Goal: Task Accomplishment & Management: Manage account settings

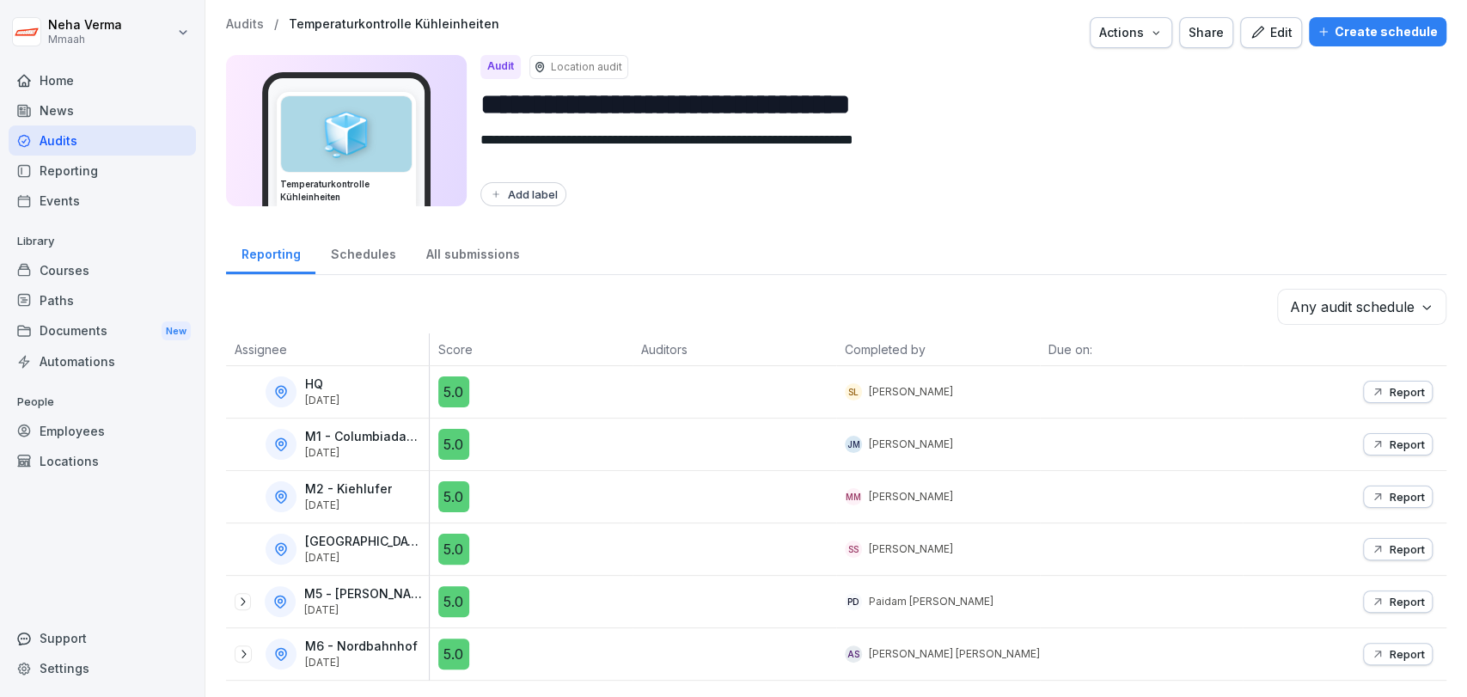
click at [283, 259] on div "Reporting" at bounding box center [270, 252] width 89 height 44
click at [56, 143] on div "Audits" at bounding box center [102, 140] width 187 height 30
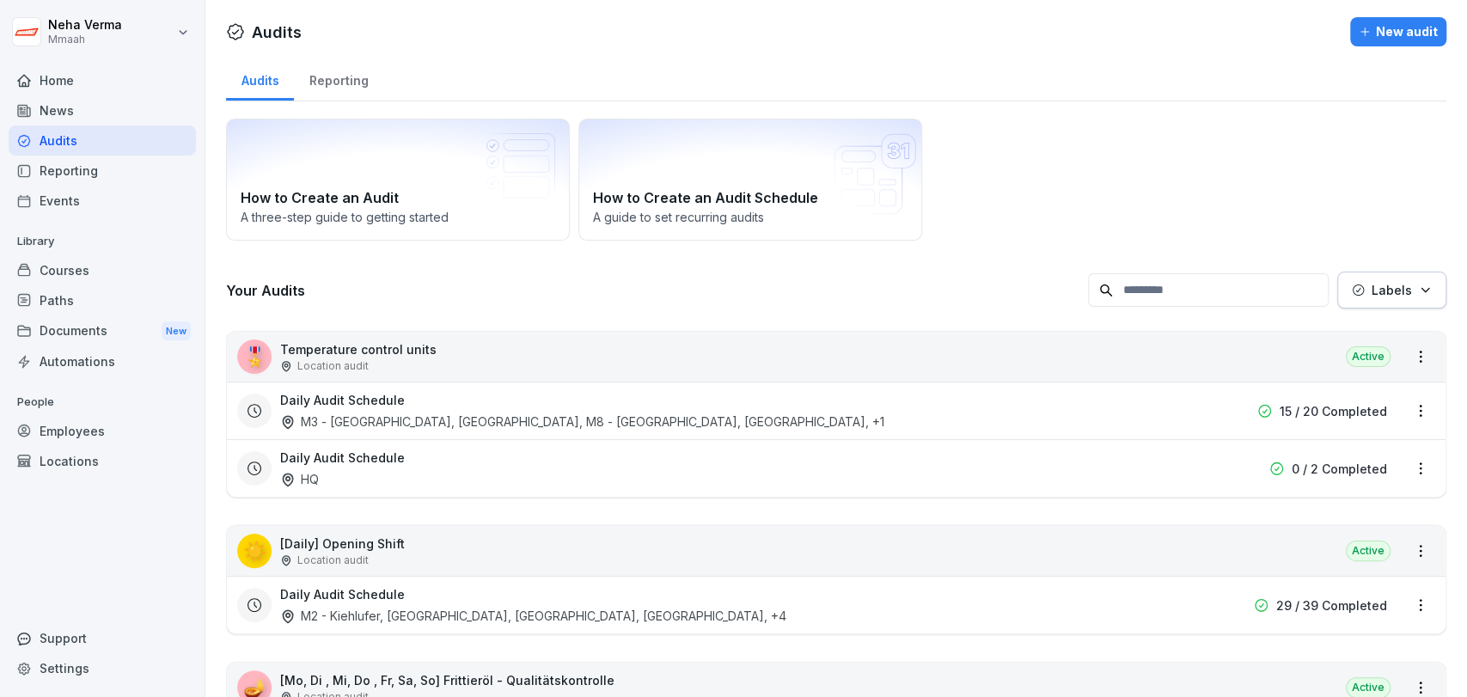
click at [385, 343] on p "Temperature control units" at bounding box center [358, 349] width 156 height 18
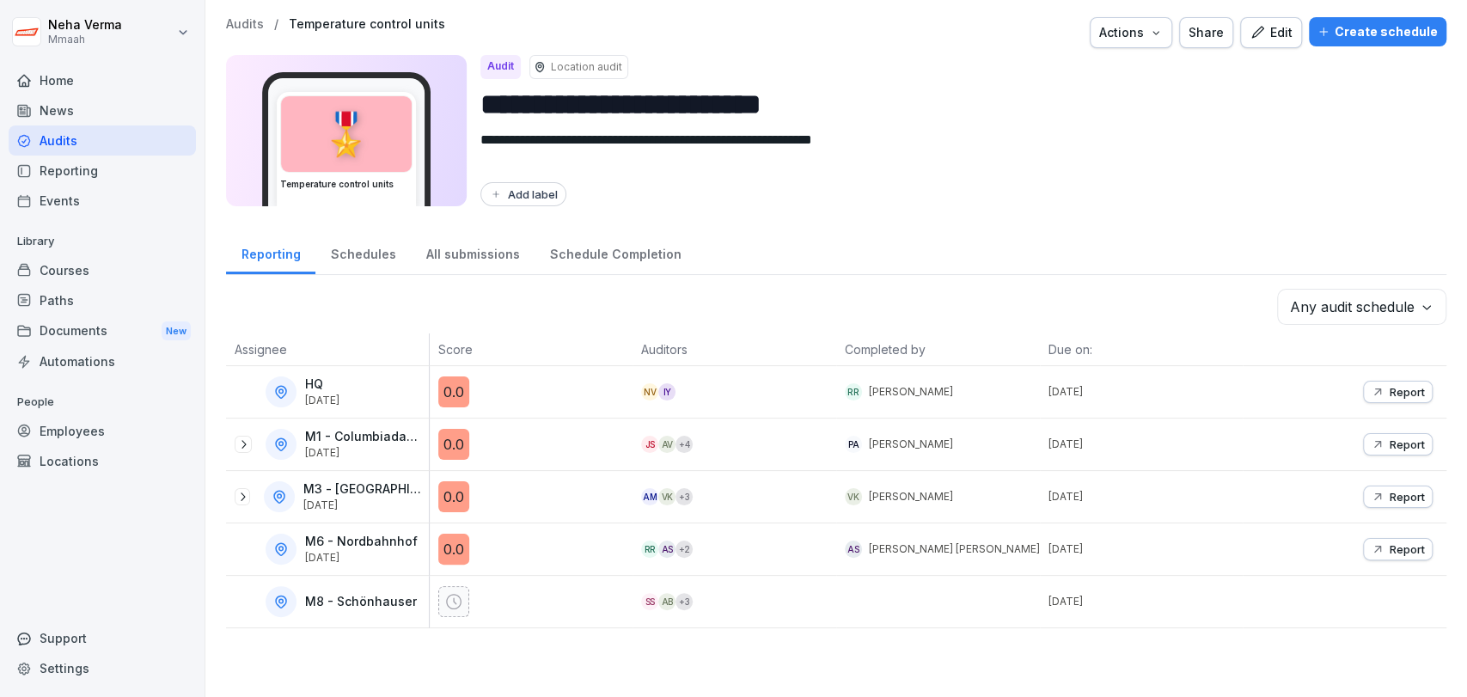
click at [473, 261] on div "All submissions" at bounding box center [473, 252] width 124 height 44
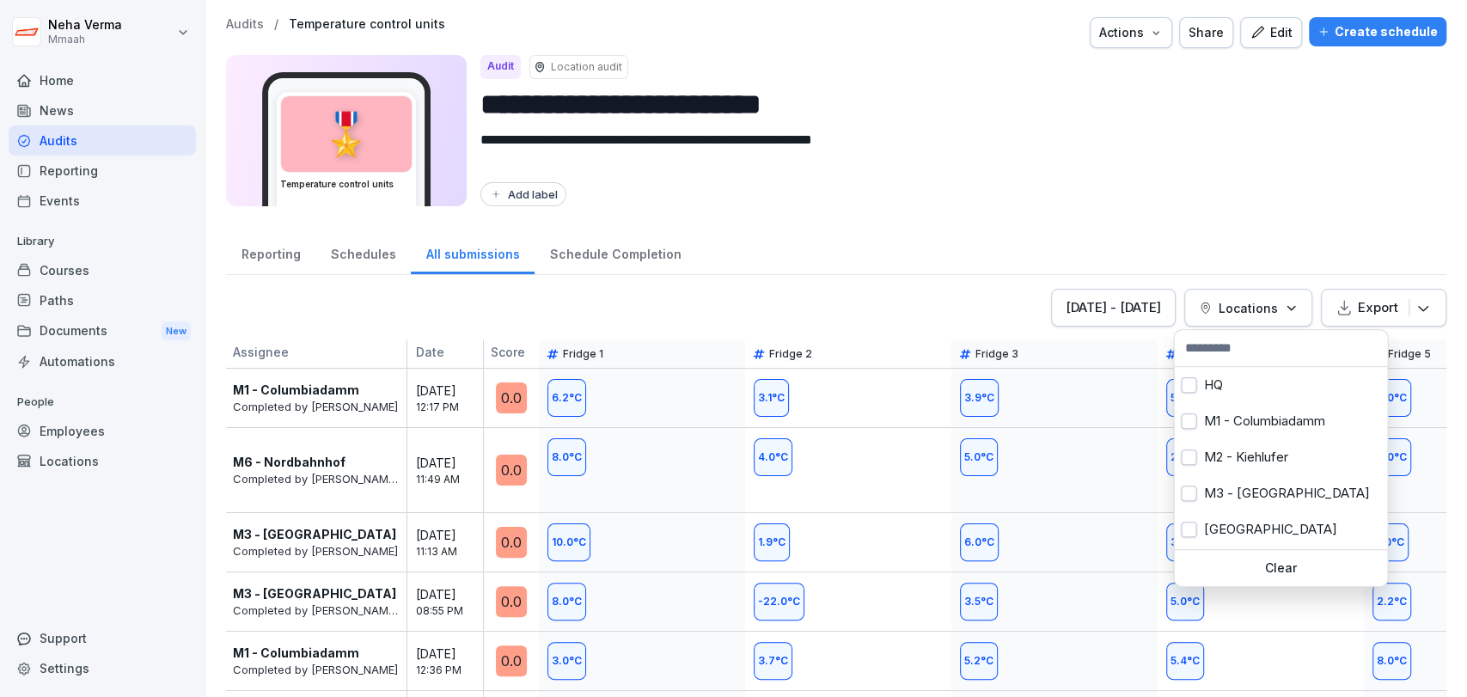
click at [1254, 304] on p "Locations" at bounding box center [1247, 308] width 59 height 18
click at [1183, 449] on button "button" at bounding box center [1188, 456] width 15 height 15
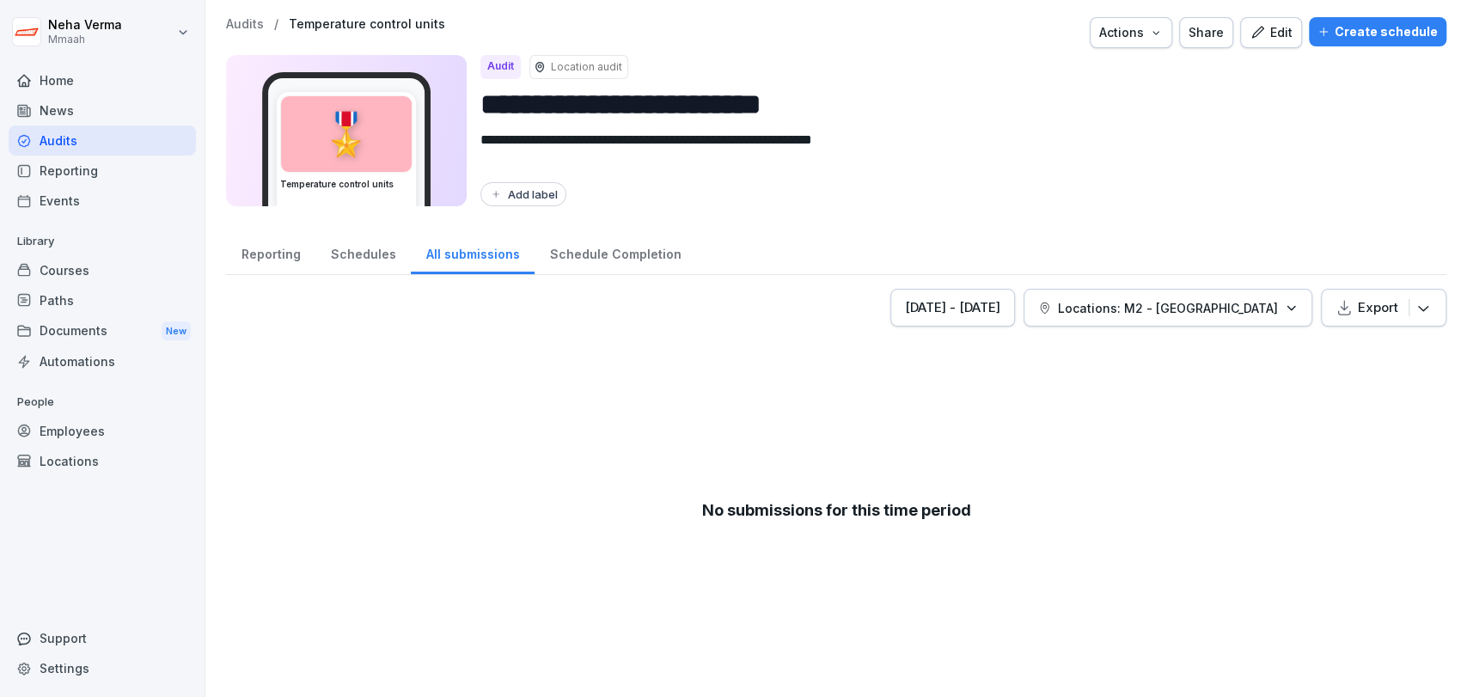
click at [946, 470] on html "**********" at bounding box center [733, 348] width 1467 height 697
click at [1000, 304] on div "Sep 20 - Sep 27, 2025" at bounding box center [952, 307] width 95 height 19
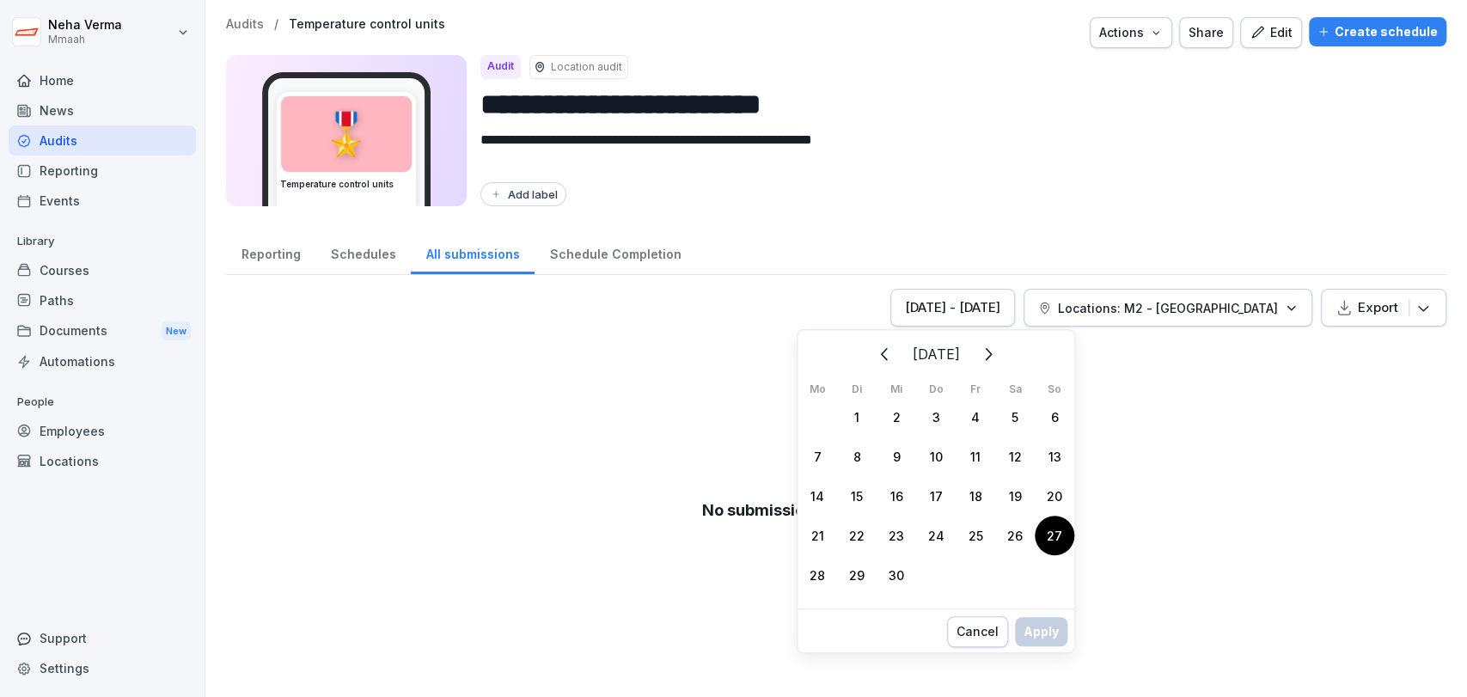
click at [1058, 534] on div "27" at bounding box center [1054, 536] width 40 height 40
click at [1034, 648] on div "Apply" at bounding box center [1040, 649] width 35 height 19
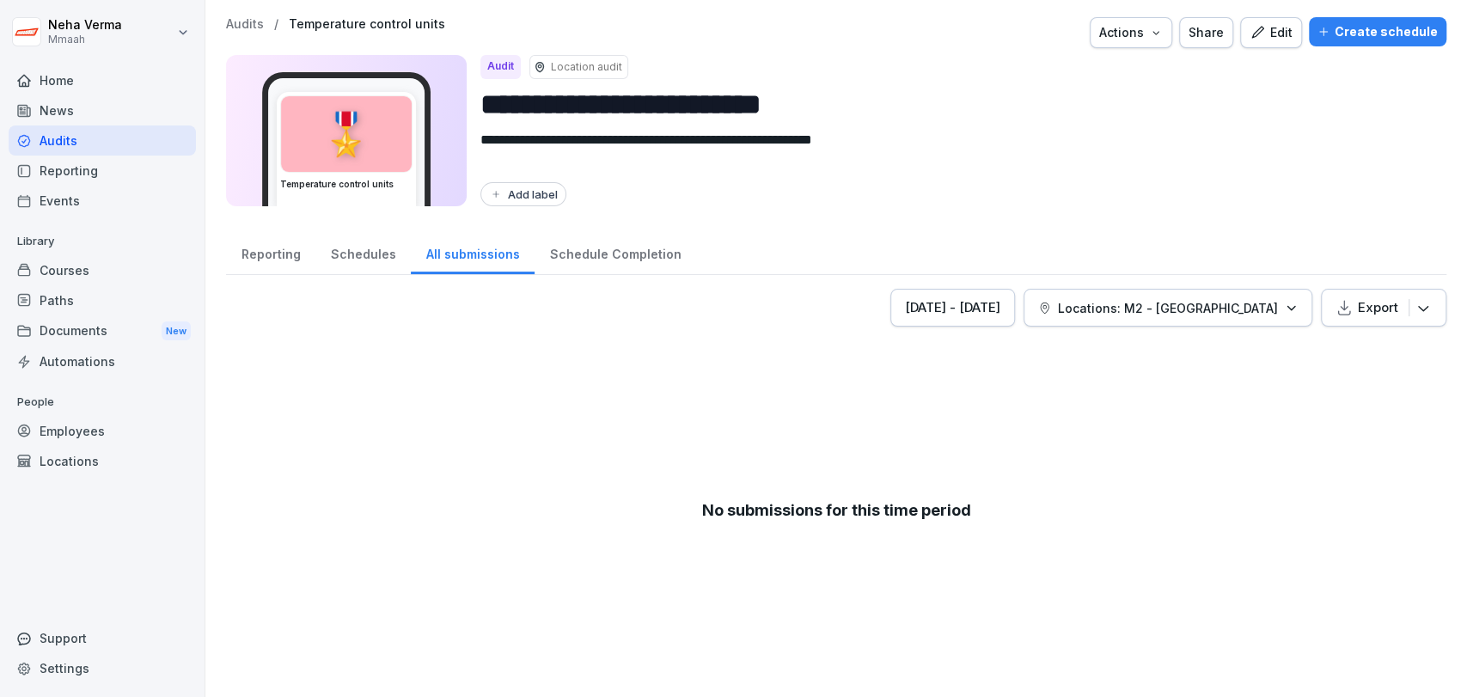
click at [605, 254] on div "Schedule Completion" at bounding box center [615, 252] width 162 height 44
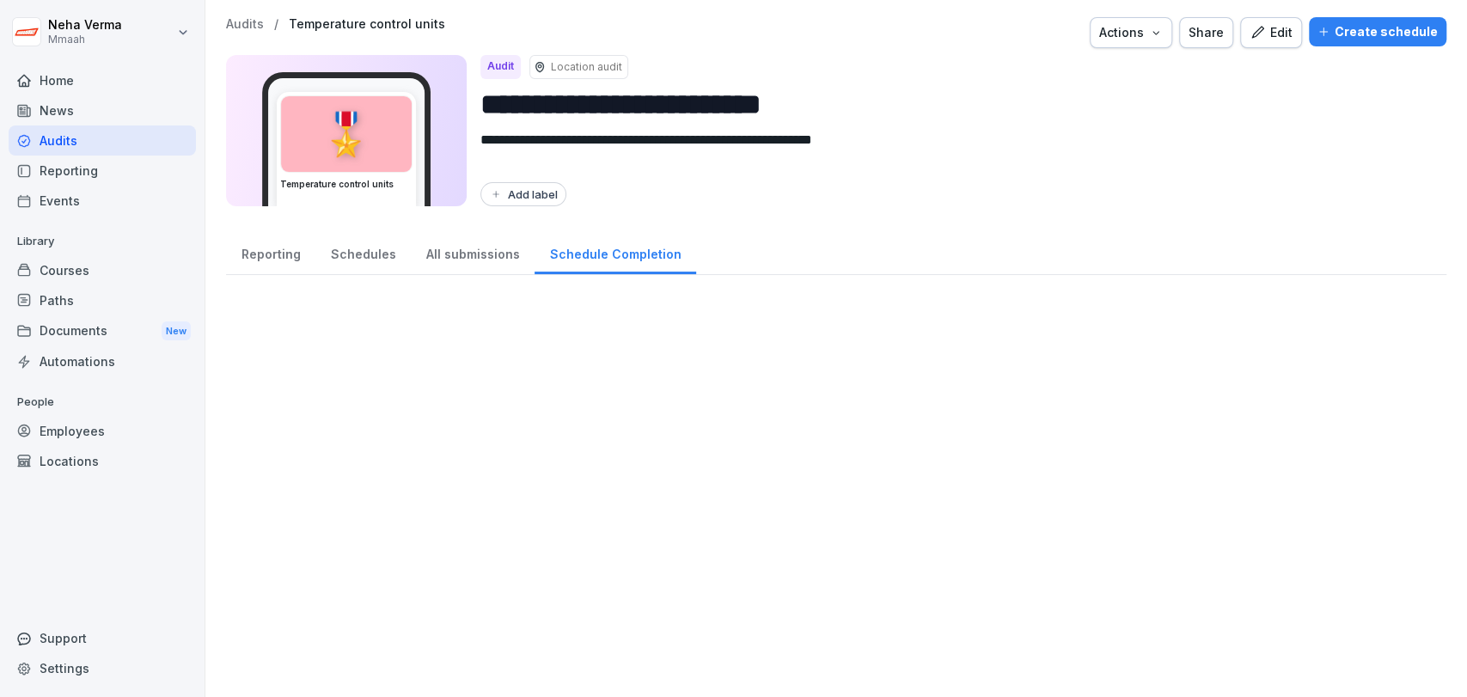
click at [605, 254] on div "Schedule Completion" at bounding box center [615, 252] width 162 height 44
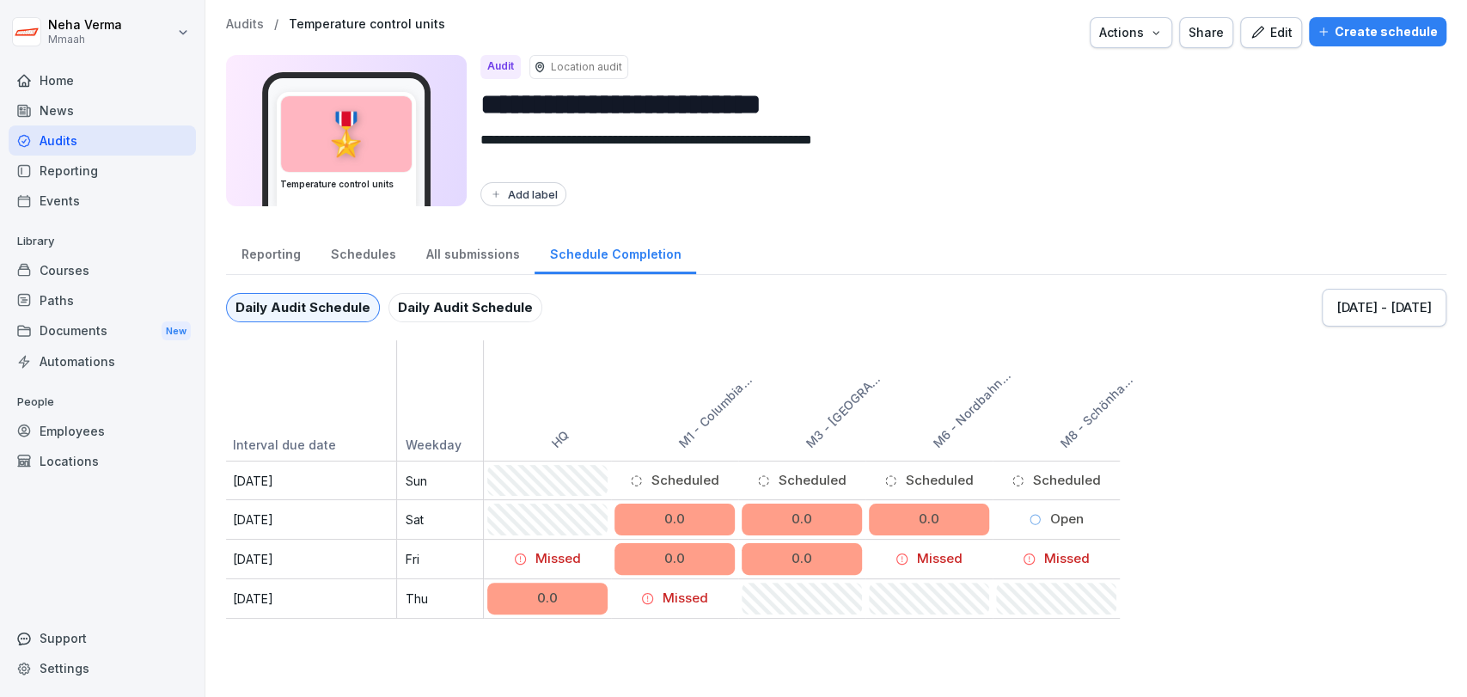
click at [342, 263] on div "Schedules" at bounding box center [362, 252] width 95 height 44
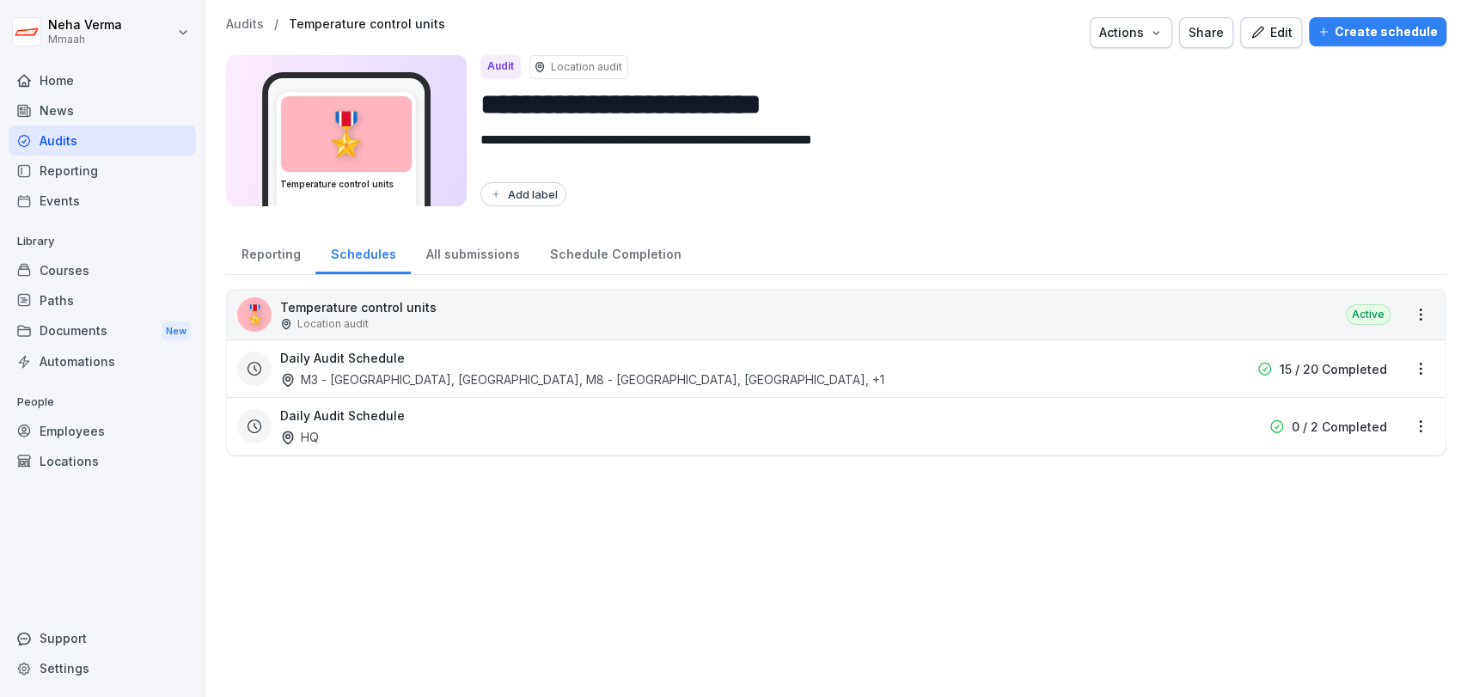
click at [275, 245] on div "Reporting" at bounding box center [270, 252] width 89 height 44
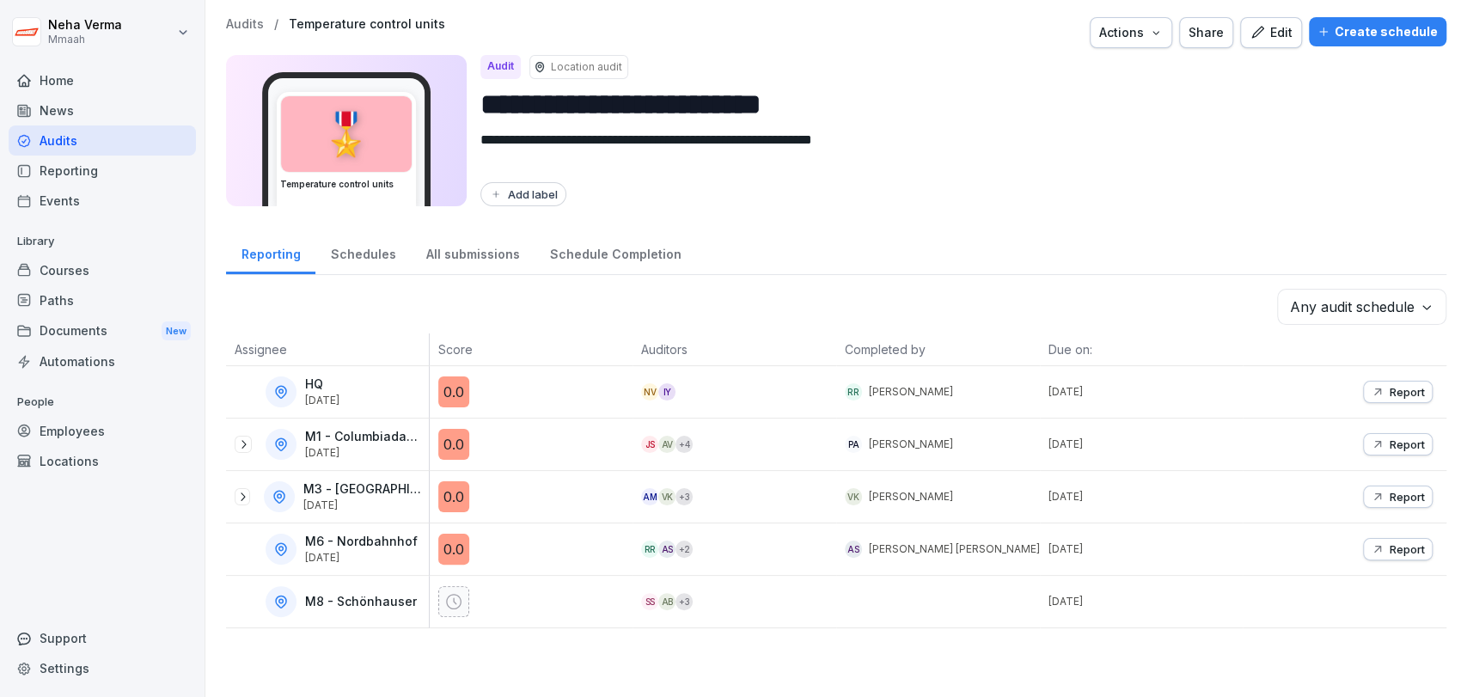
click at [811, 217] on div "**********" at bounding box center [835, 348] width 1261 height 697
click at [364, 256] on div "Schedules" at bounding box center [362, 252] width 95 height 44
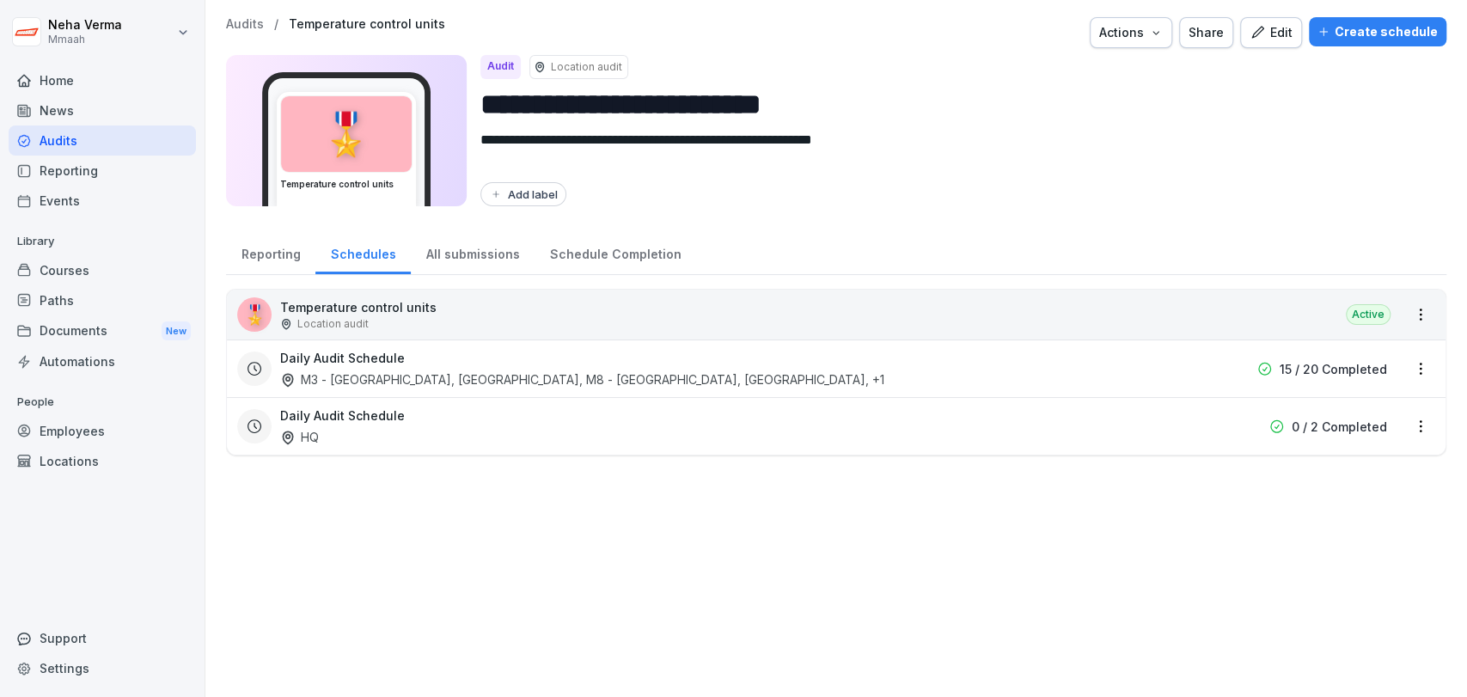
click at [445, 258] on div "All submissions" at bounding box center [473, 252] width 124 height 44
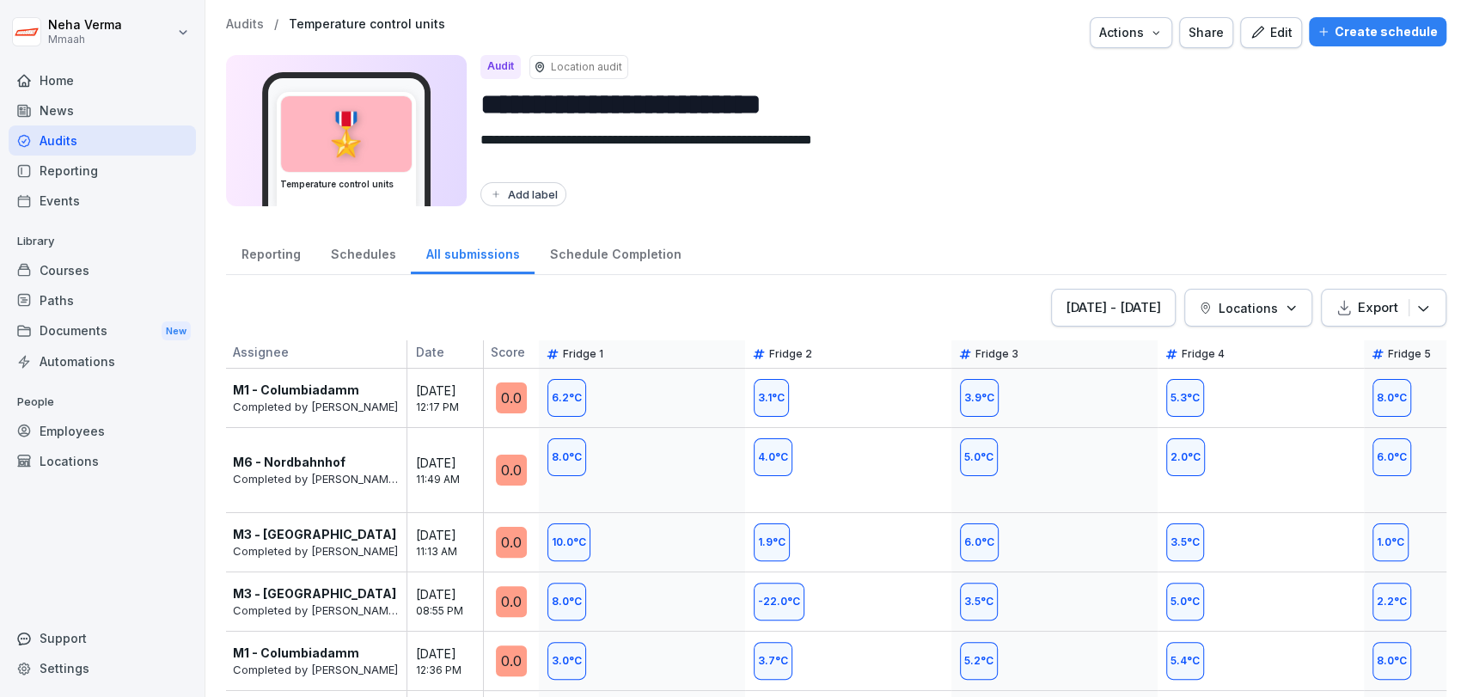
click at [882, 233] on div "Reporting Schedules All submissions Schedule Completion" at bounding box center [836, 252] width 1220 height 45
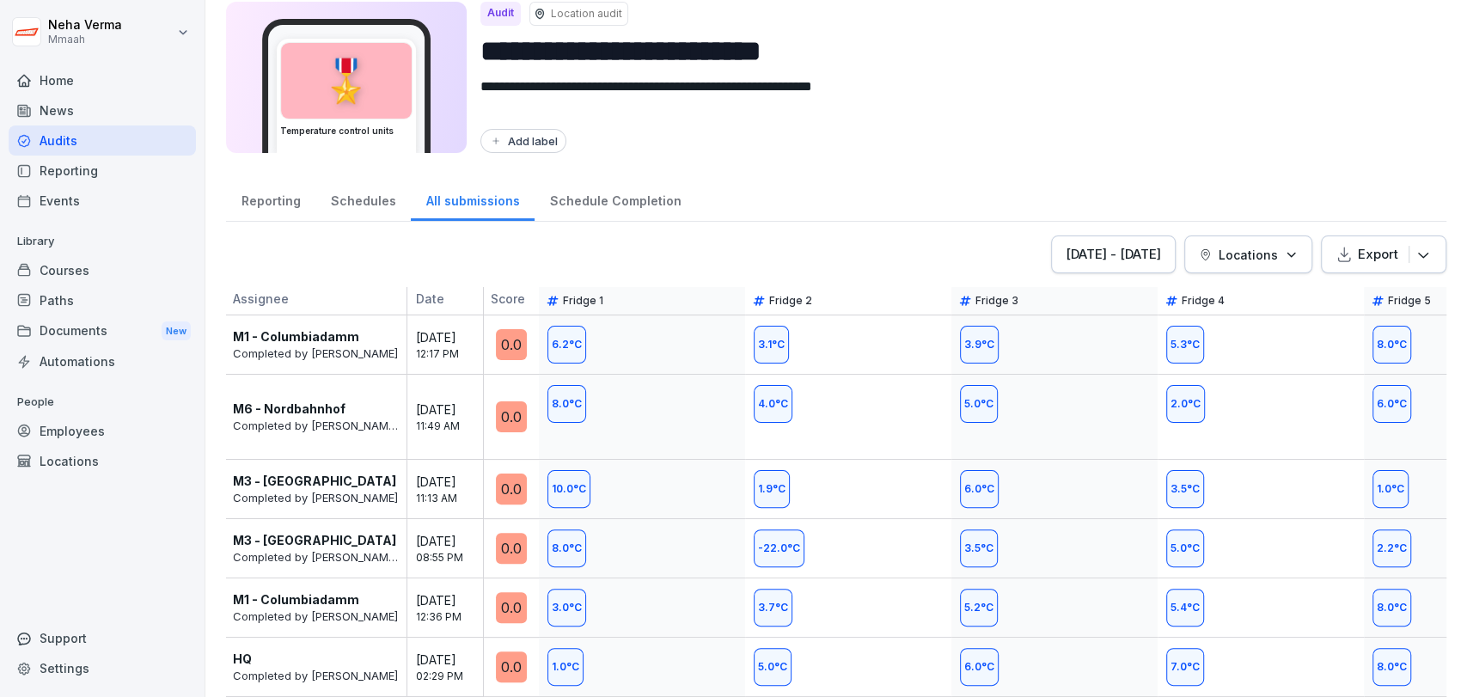
click at [839, 235] on div "Sep 20 - Sep 27, 2025 Locations Export" at bounding box center [836, 254] width 1220 height 38
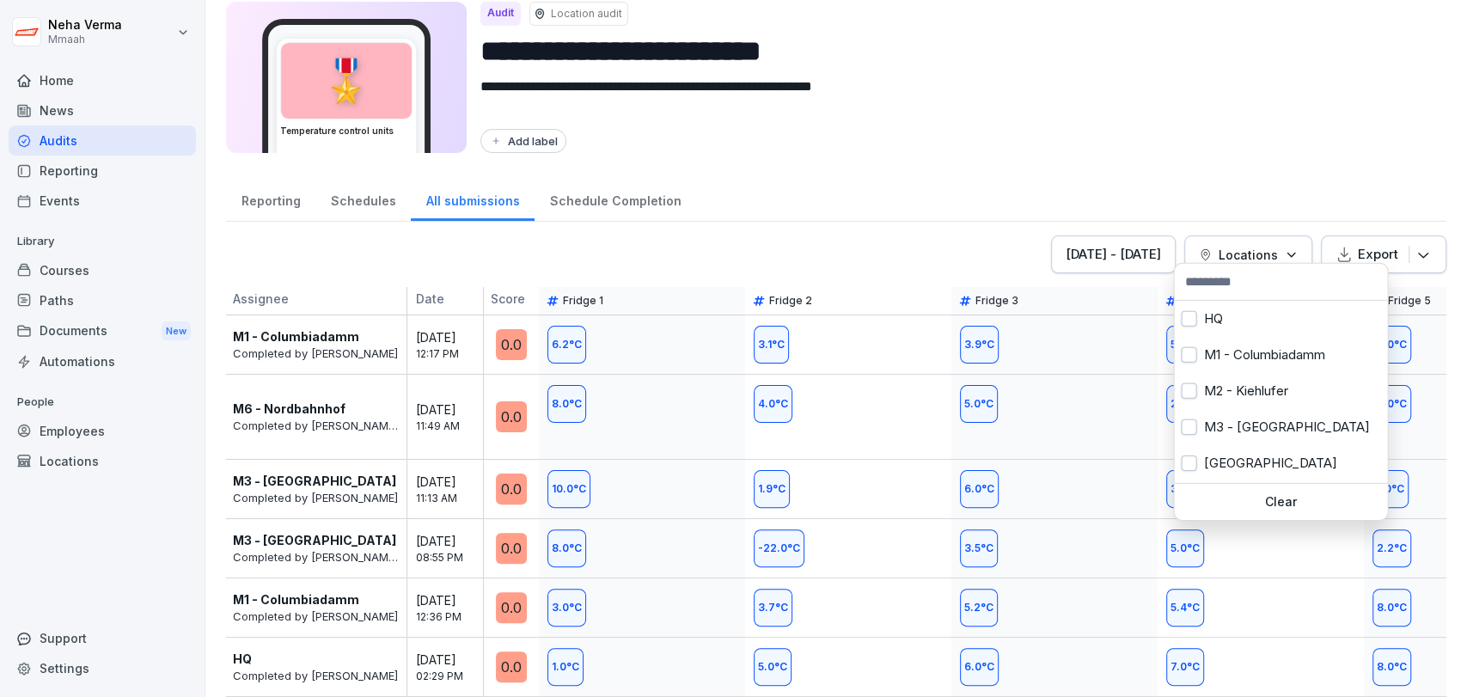
click at [1265, 246] on div "Locations" at bounding box center [1248, 255] width 99 height 18
click at [1185, 384] on button "button" at bounding box center [1188, 390] width 15 height 15
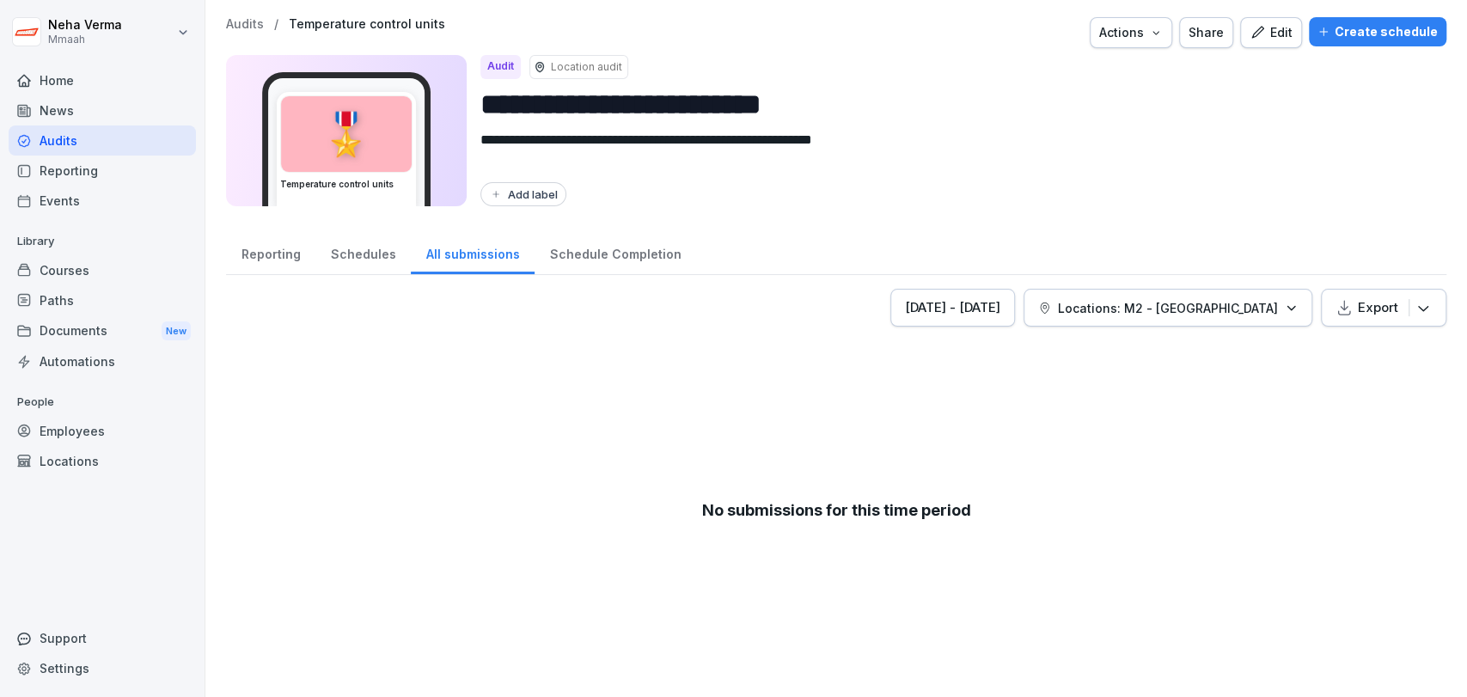
click at [1169, 214] on html "**********" at bounding box center [733, 348] width 1467 height 697
click at [1000, 313] on div "Sep 20 - Sep 27, 2025" at bounding box center [952, 307] width 95 height 19
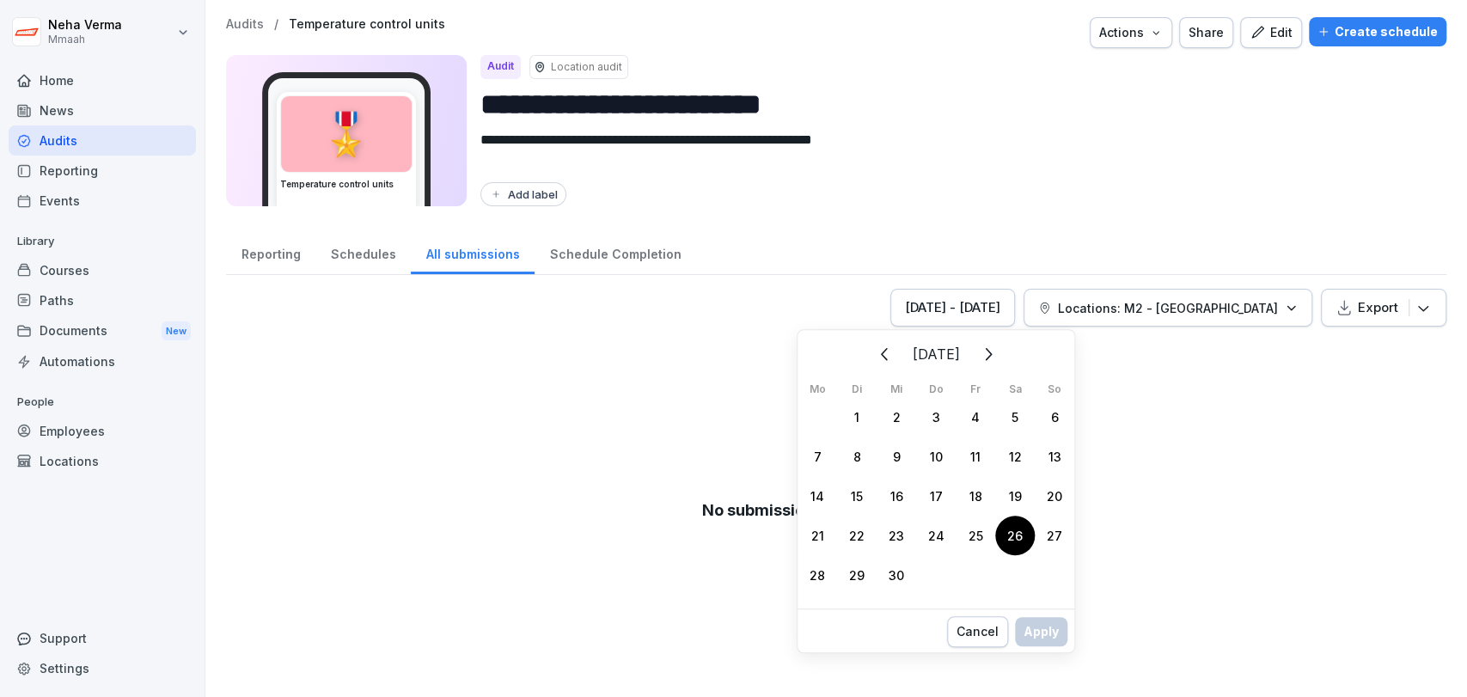
click at [1011, 532] on div "26" at bounding box center [1015, 536] width 40 height 40
click at [1038, 649] on div "Apply" at bounding box center [1040, 649] width 35 height 19
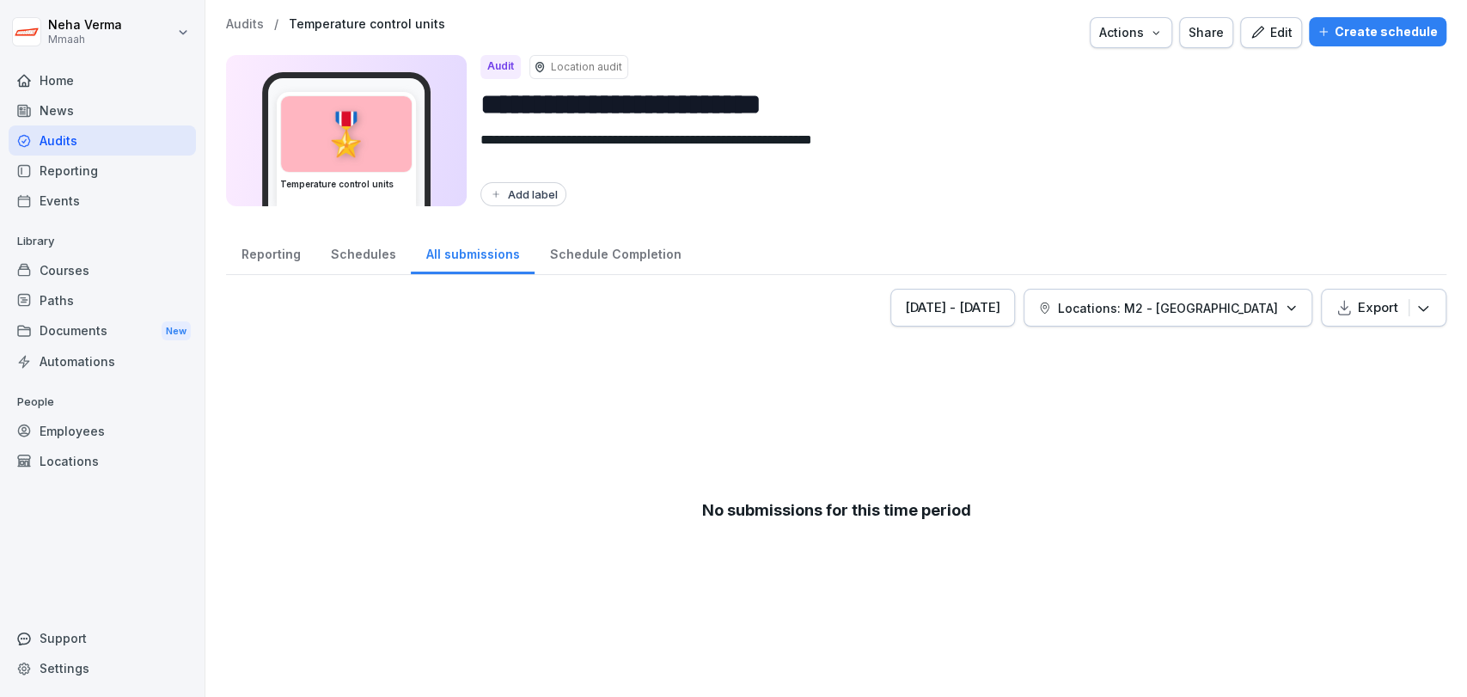
click at [357, 259] on div "Schedules" at bounding box center [362, 252] width 95 height 44
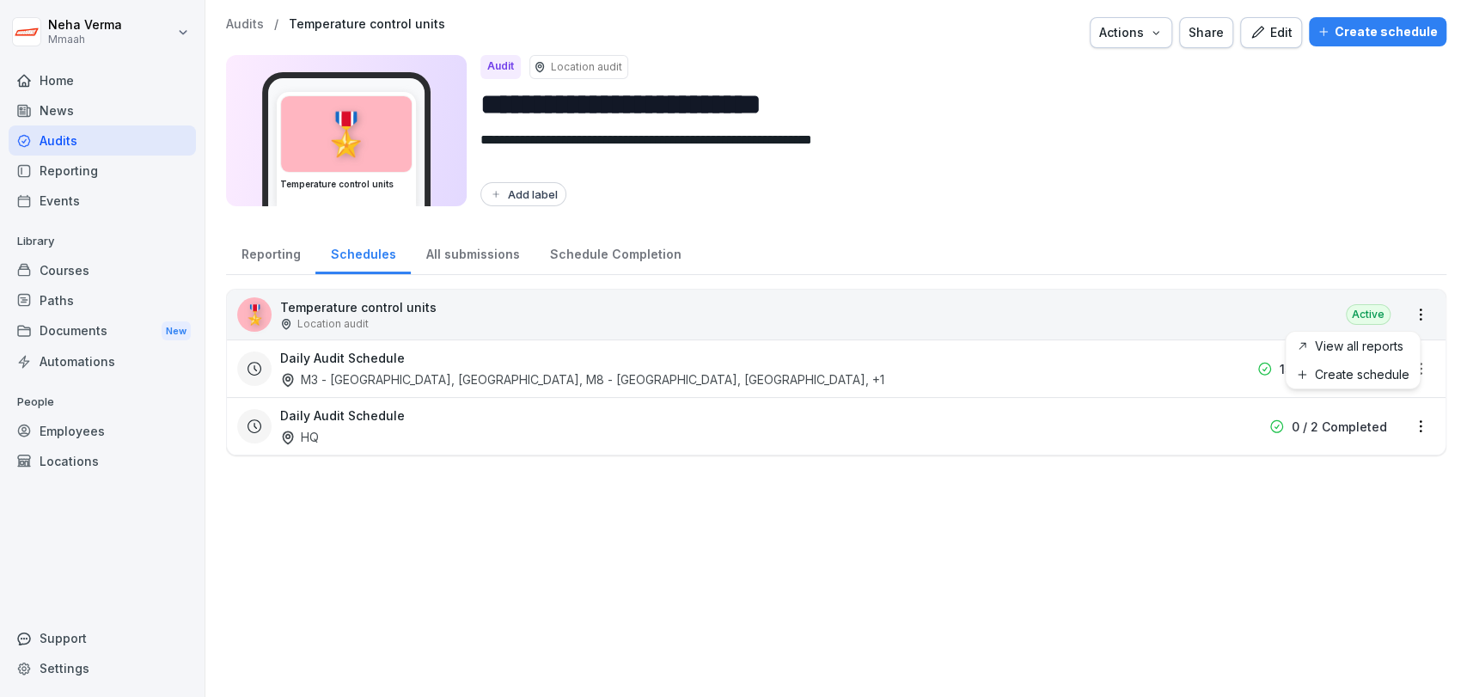
click at [1409, 306] on html "**********" at bounding box center [733, 348] width 1467 height 697
click at [1213, 303] on html "**********" at bounding box center [733, 348] width 1467 height 697
click at [261, 320] on div "🎖️" at bounding box center [254, 314] width 34 height 34
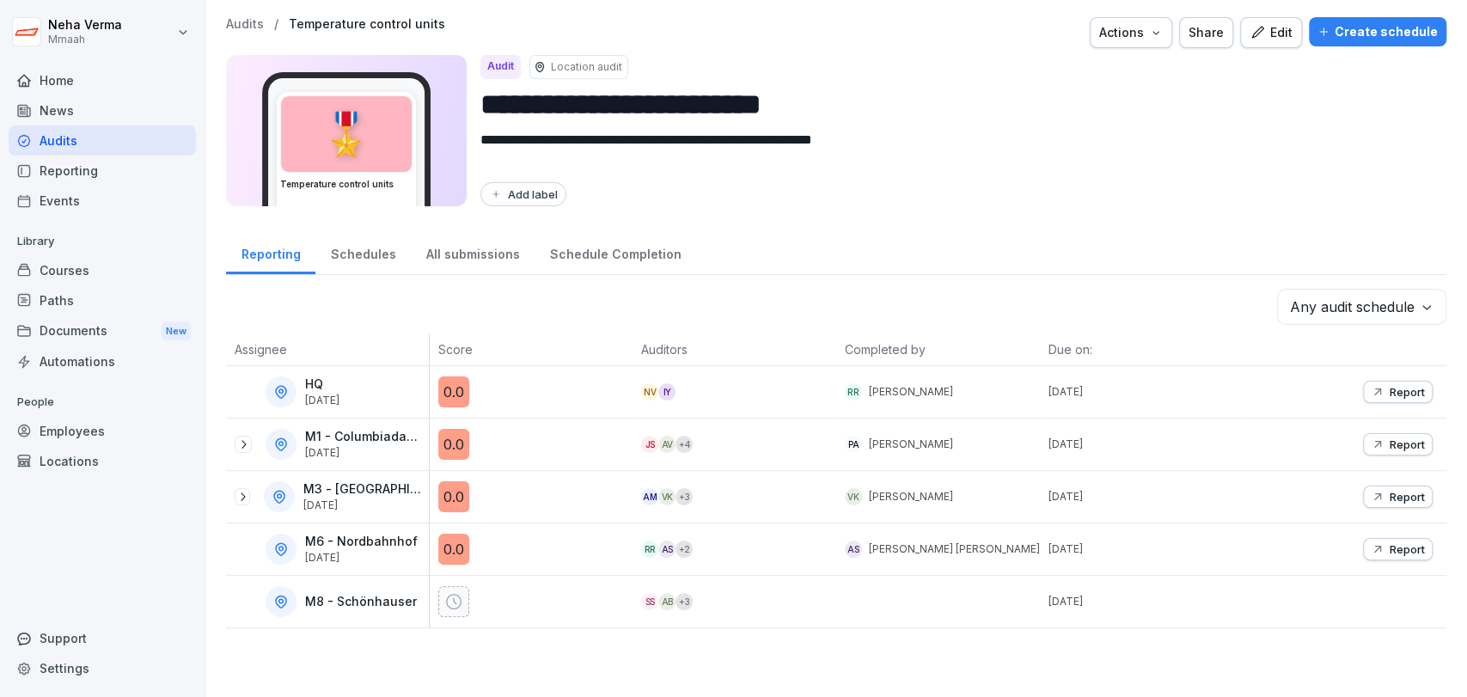
click at [454, 600] on icon at bounding box center [453, 601] width 17 height 17
click at [902, 598] on div at bounding box center [938, 602] width 204 height 52
click at [357, 242] on div "Schedules" at bounding box center [362, 252] width 95 height 44
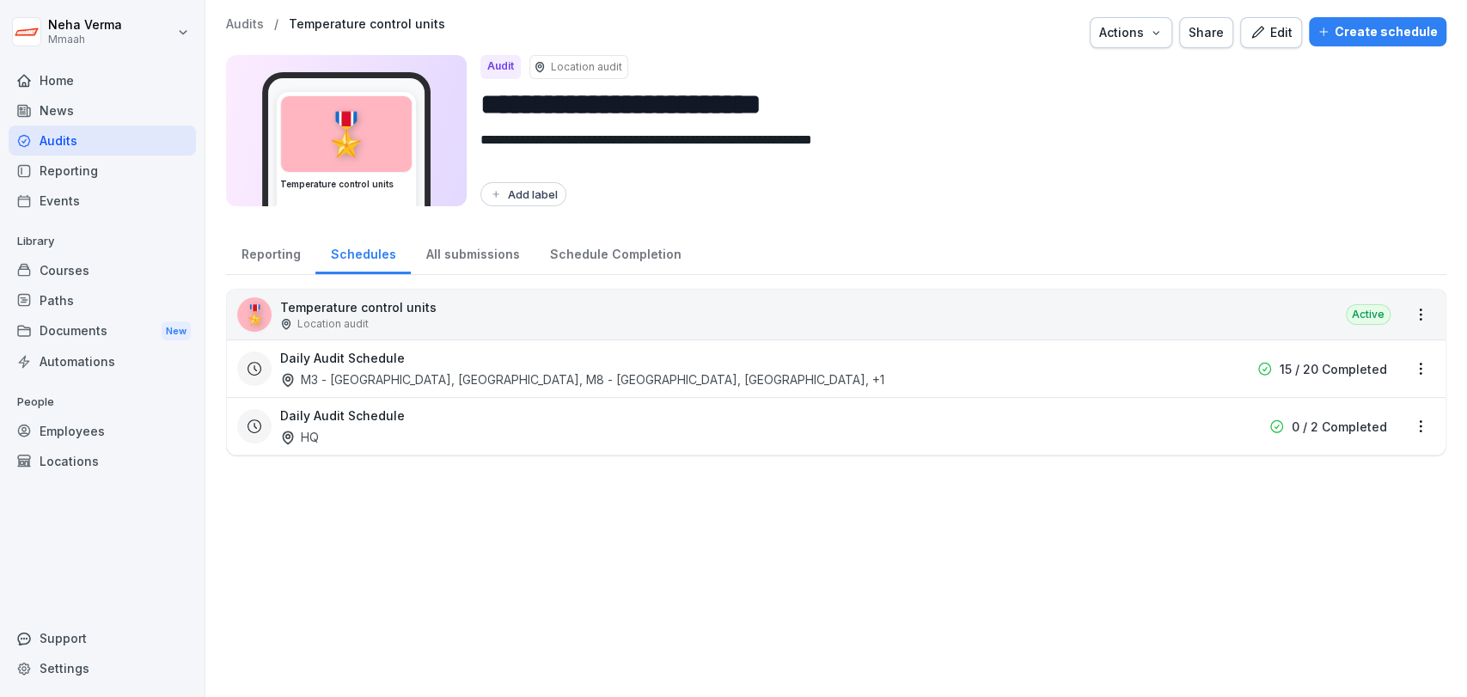
click at [478, 252] on div "All submissions" at bounding box center [473, 252] width 124 height 44
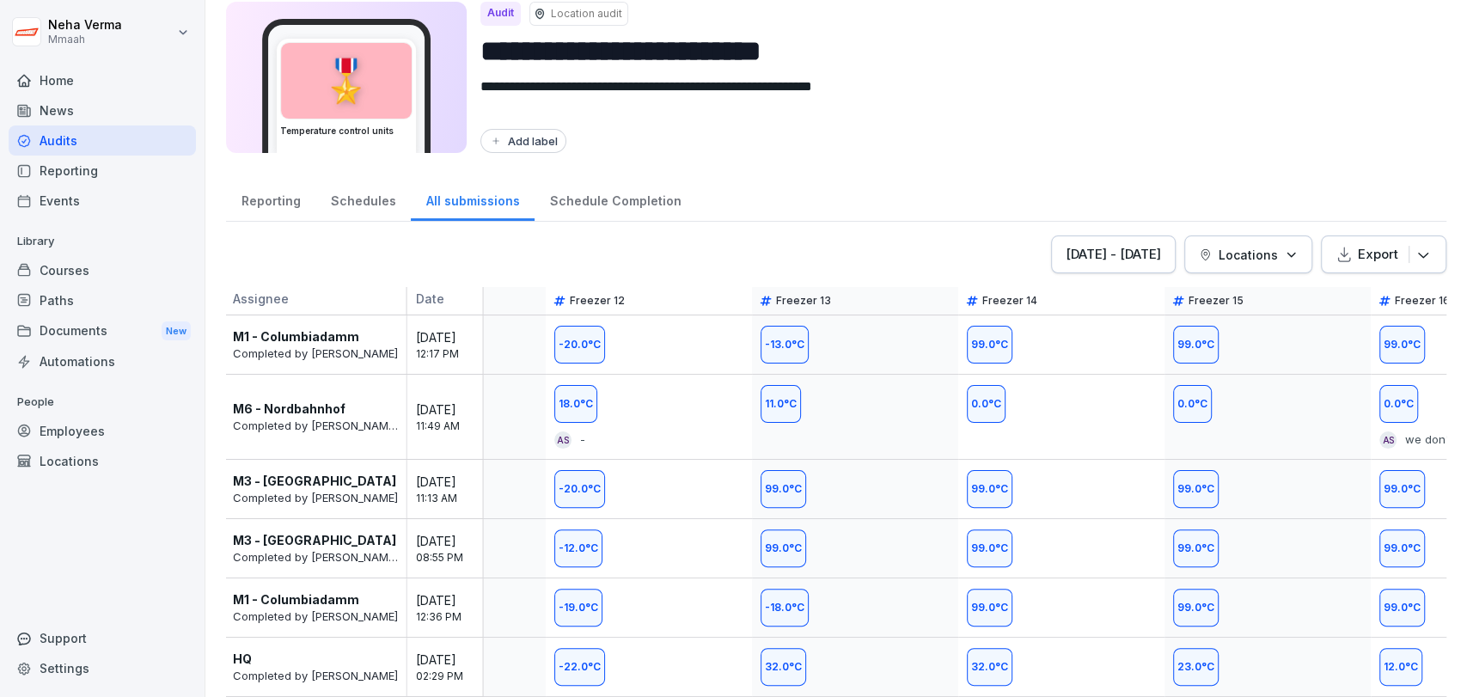
scroll to position [0, 2406]
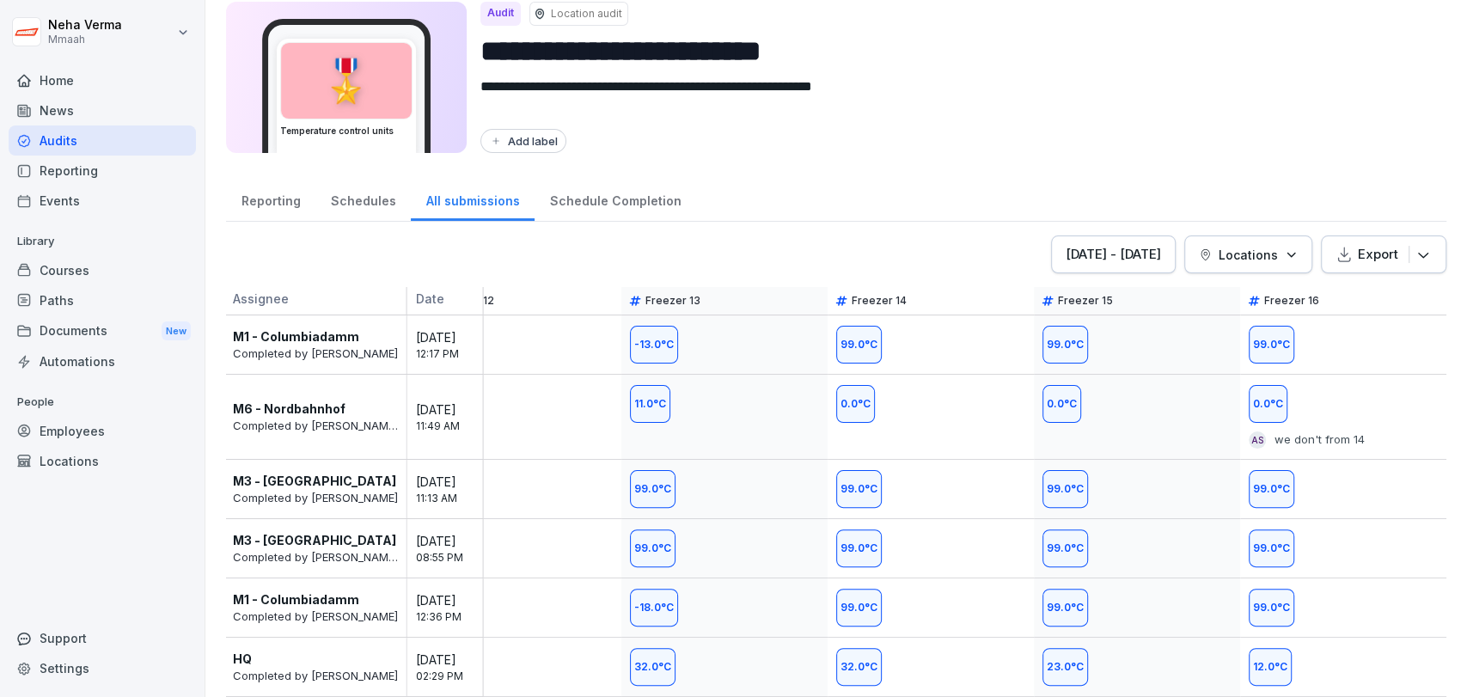
click at [632, 177] on div "Schedule Completion" at bounding box center [615, 199] width 162 height 44
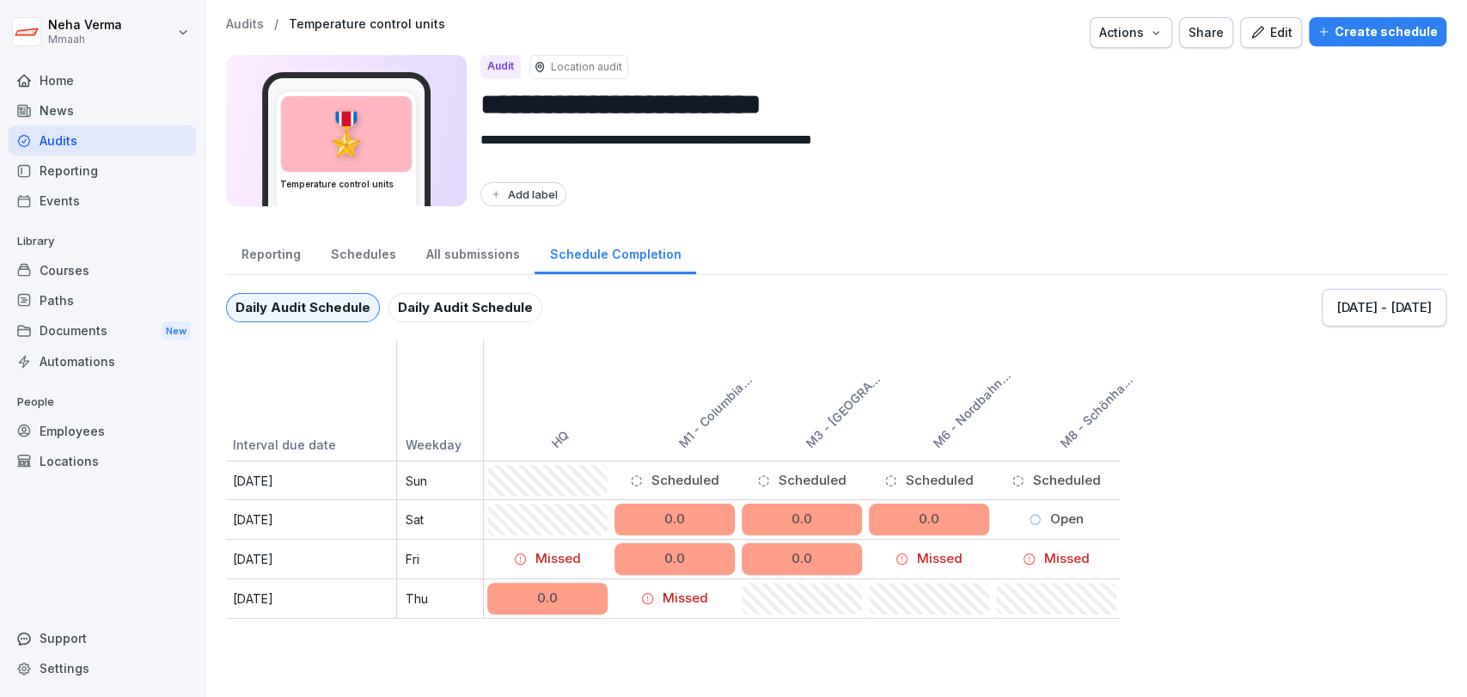
click at [428, 305] on div "Daily Audit Schedule" at bounding box center [465, 307] width 154 height 29
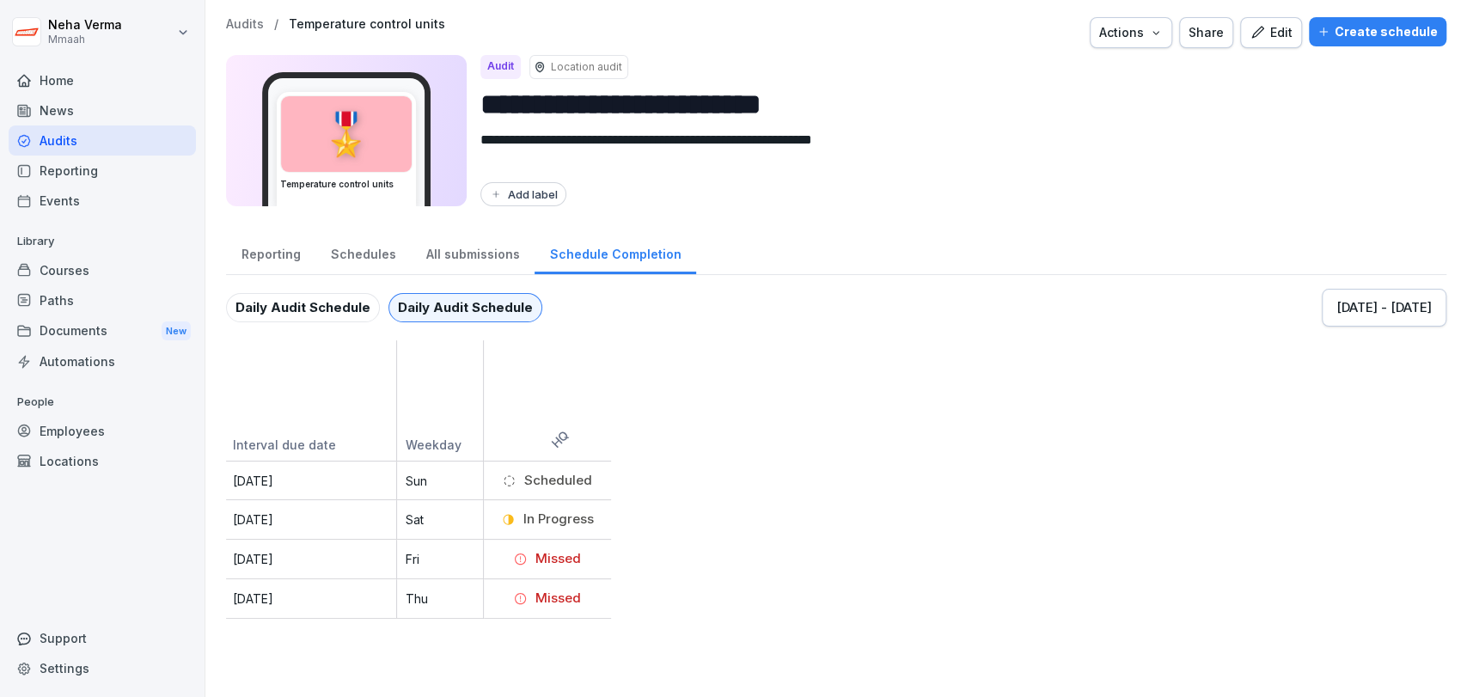
click at [344, 302] on div "Daily Audit Schedule" at bounding box center [303, 307] width 154 height 29
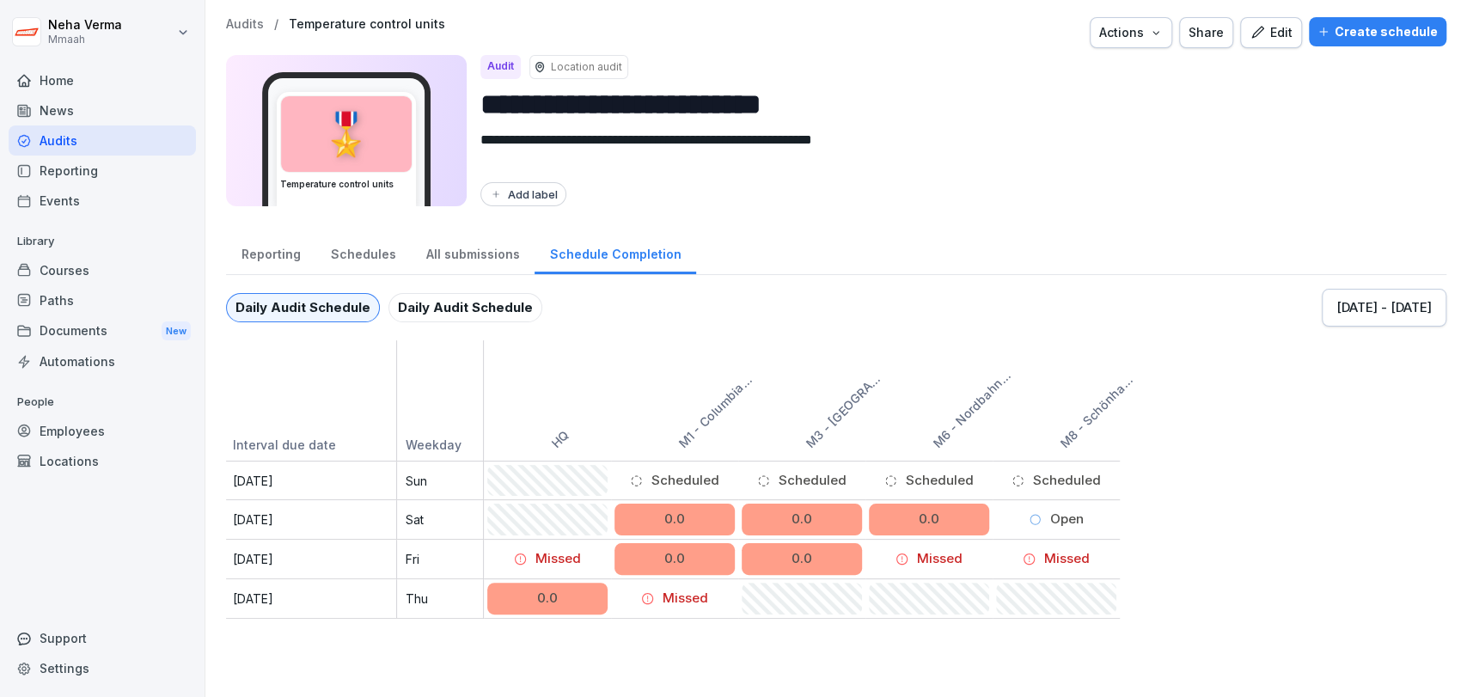
click at [343, 249] on div "Schedules" at bounding box center [362, 252] width 95 height 44
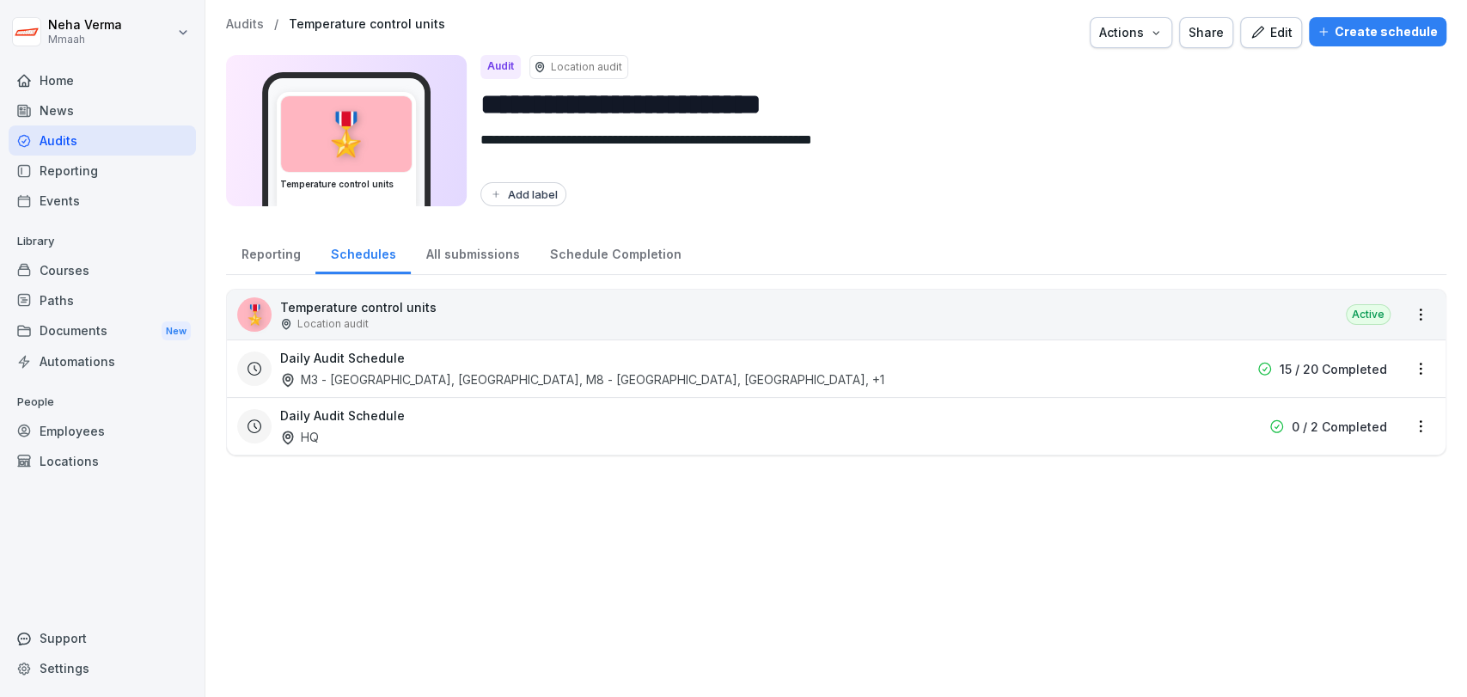
click at [568, 309] on div "🎖️ Temperature control units Location audit Active" at bounding box center [836, 315] width 1218 height 50
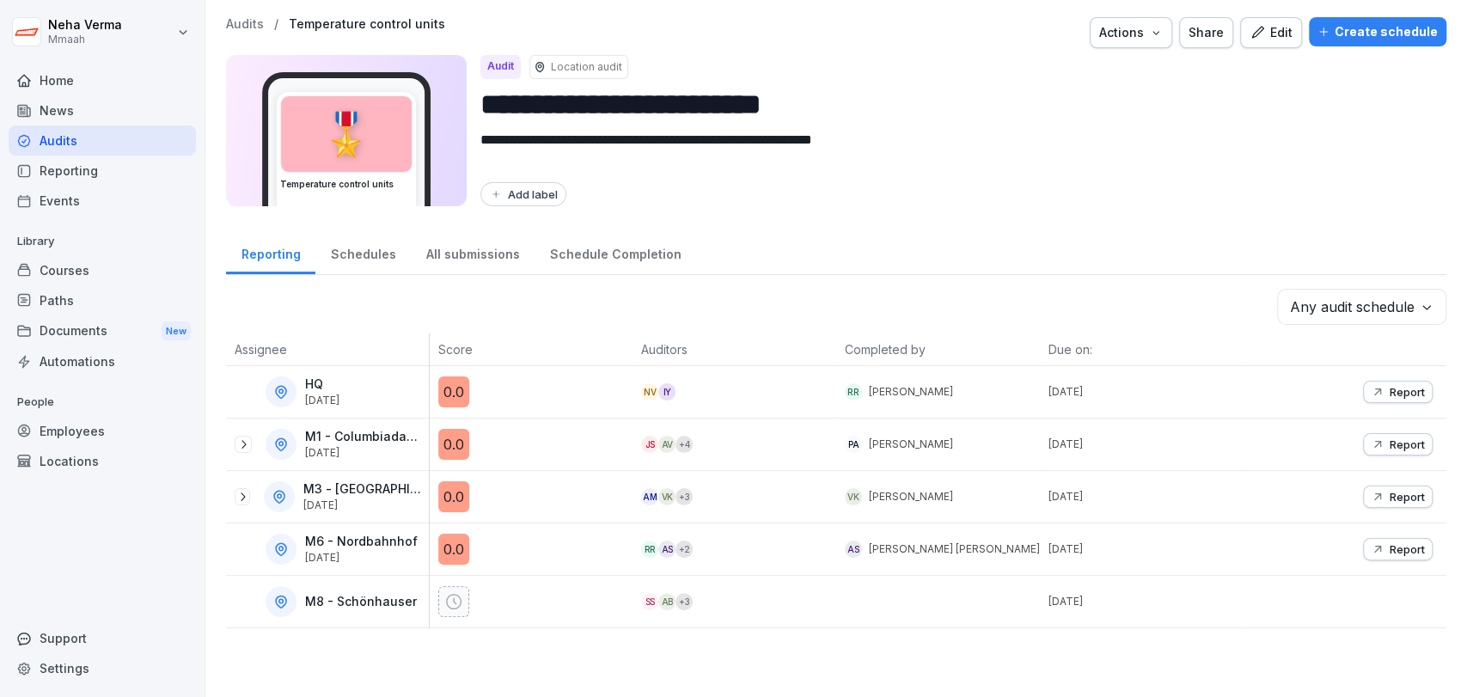
click at [892, 215] on div "**********" at bounding box center [836, 116] width 1220 height 199
click at [976, 171] on textarea "**********" at bounding box center [948, 151] width 937 height 42
click at [895, 261] on div "Reporting Schedules All submissions Schedule Completion" at bounding box center [836, 252] width 1220 height 45
click at [924, 194] on div "Add label" at bounding box center [956, 194] width 952 height 24
click at [769, 182] on div "Add label" at bounding box center [956, 194] width 952 height 24
